Goal: Task Accomplishment & Management: Complete application form

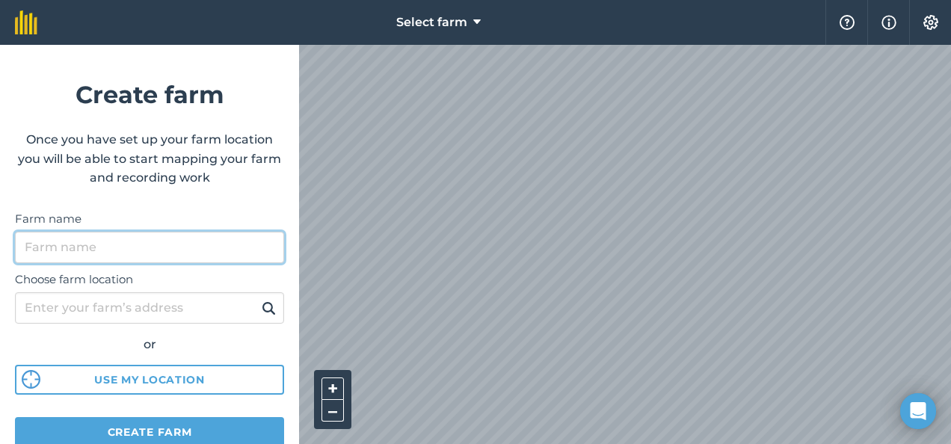
click at [198, 254] on input "Farm name" at bounding box center [149, 247] width 269 height 31
type input "Research plots/field 27"
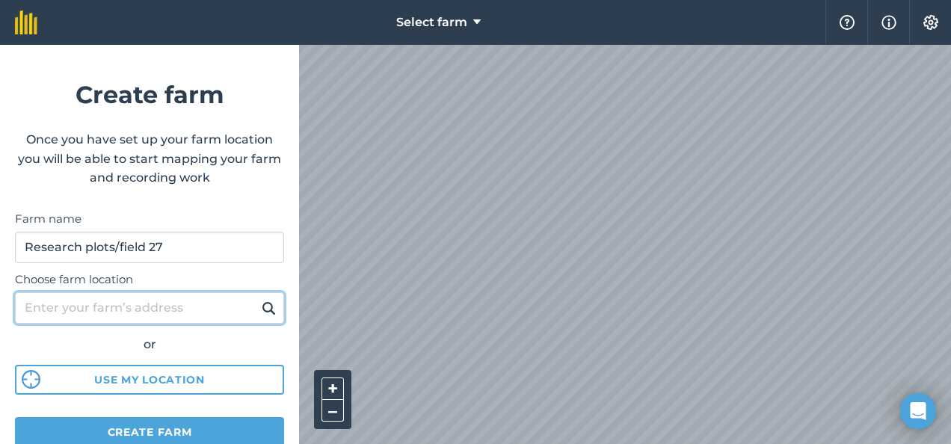
click at [185, 292] on input "Choose farm location" at bounding box center [149, 307] width 269 height 31
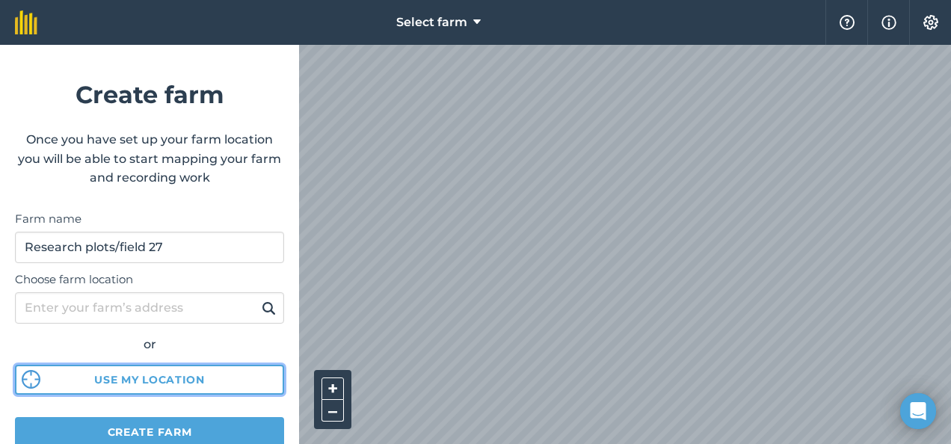
click at [198, 383] on button "Use my location" at bounding box center [149, 380] width 269 height 30
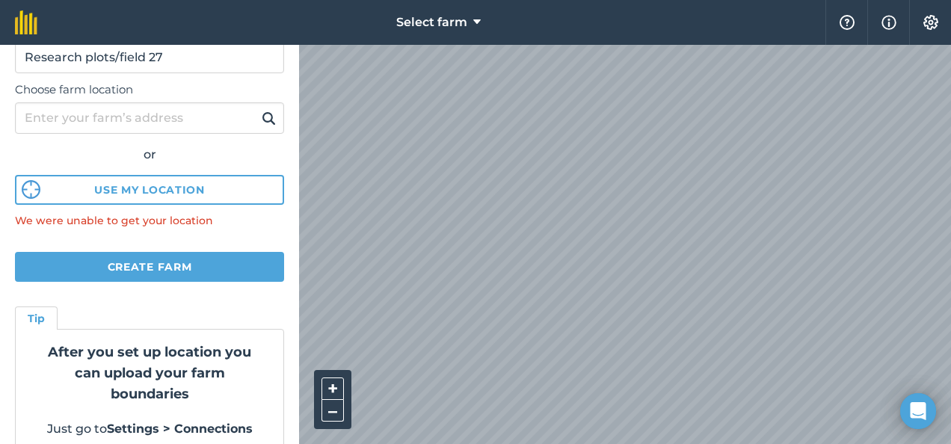
scroll to position [211, 0]
